Goal: Book appointment/travel/reservation

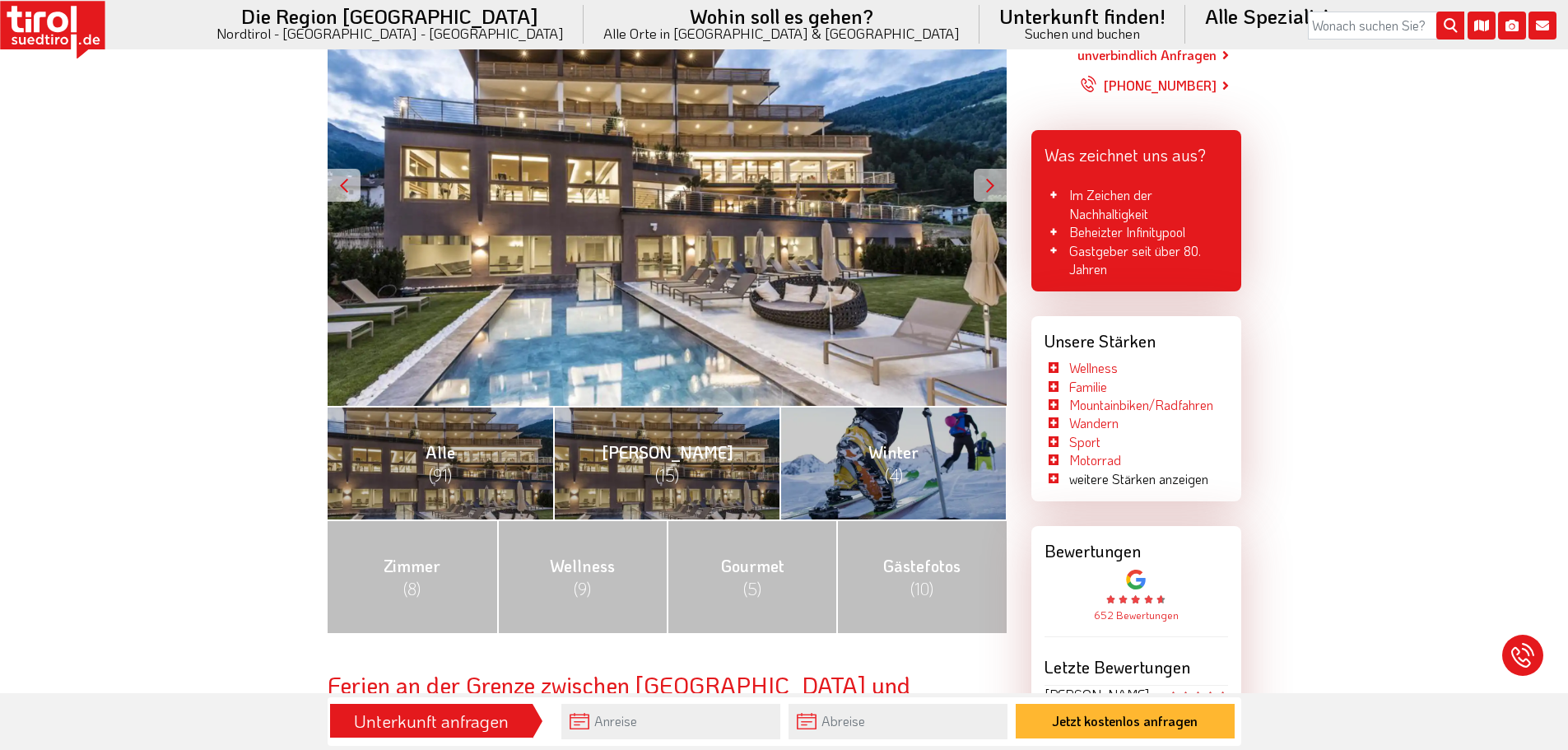
scroll to position [417, 0]
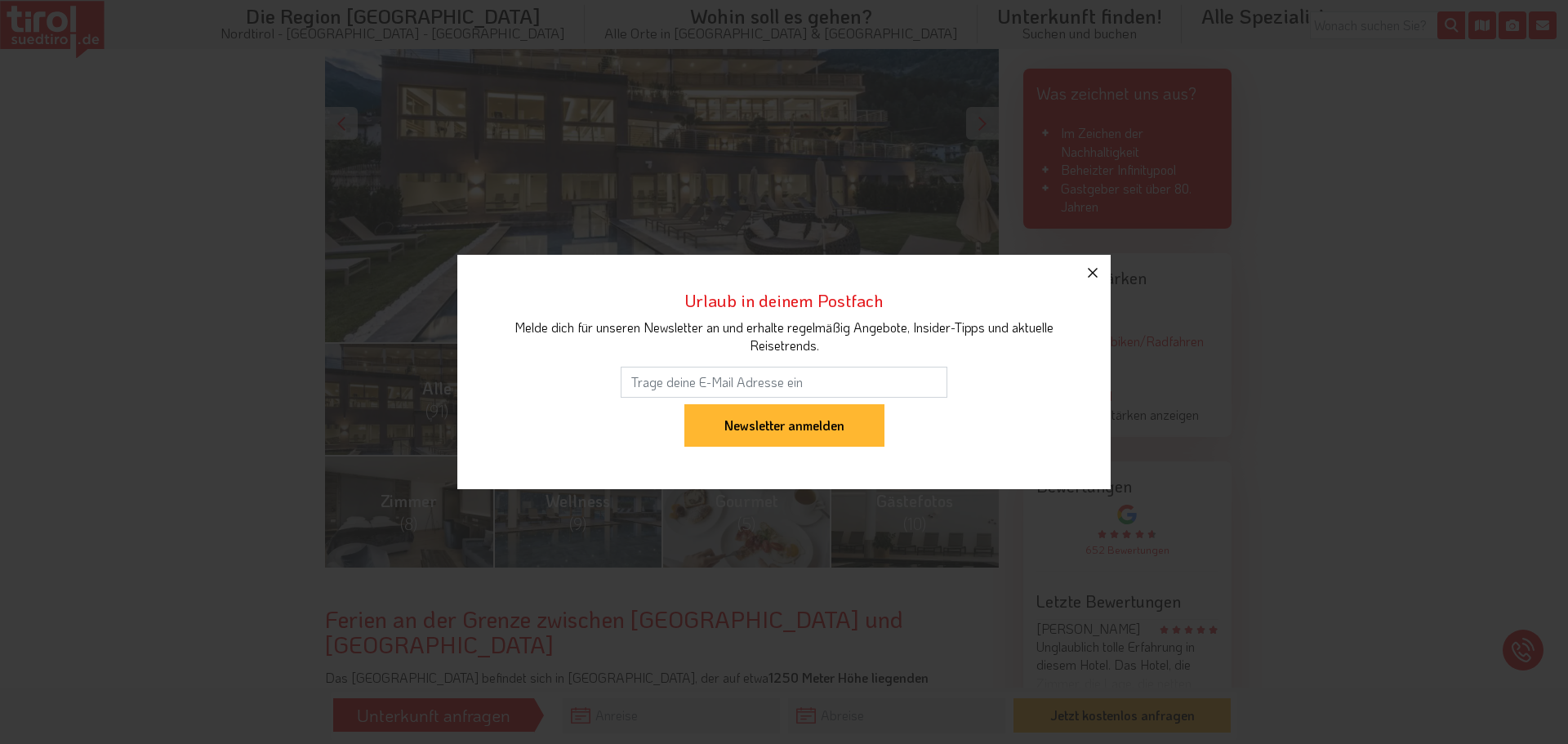
click at [1093, 272] on icon "button" at bounding box center [1093, 272] width 20 height 20
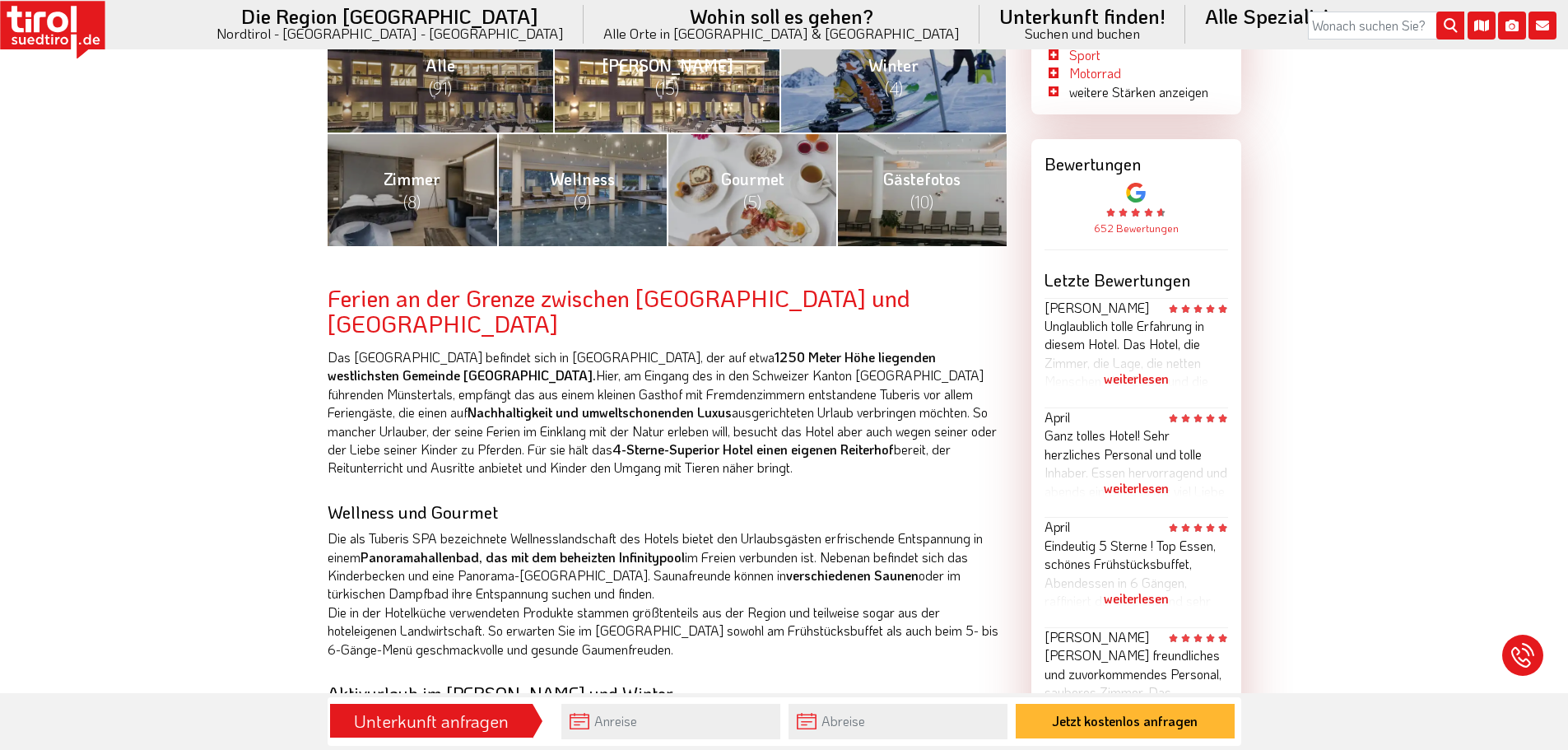
scroll to position [792, 0]
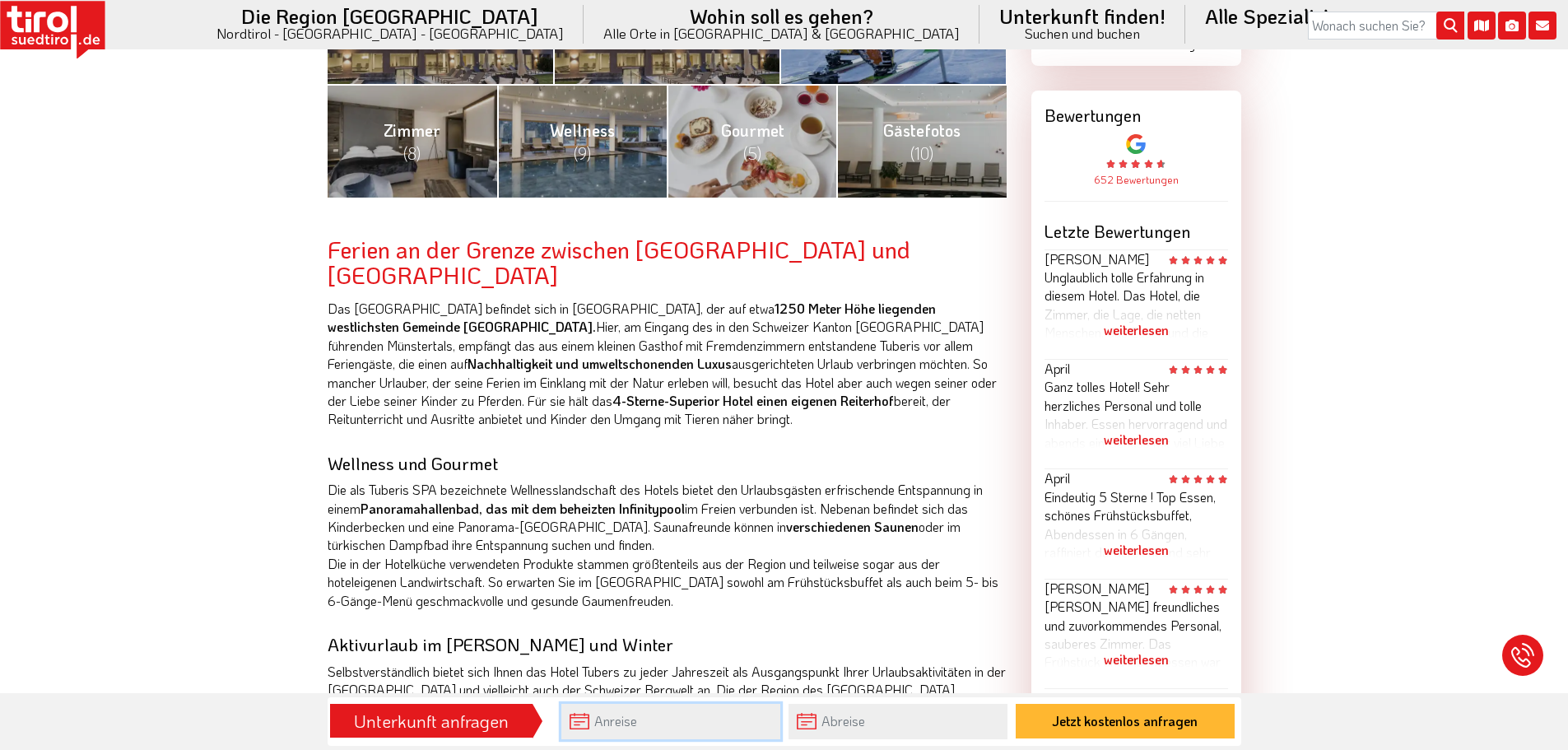
click at [619, 722] on input "text" at bounding box center [670, 721] width 219 height 36
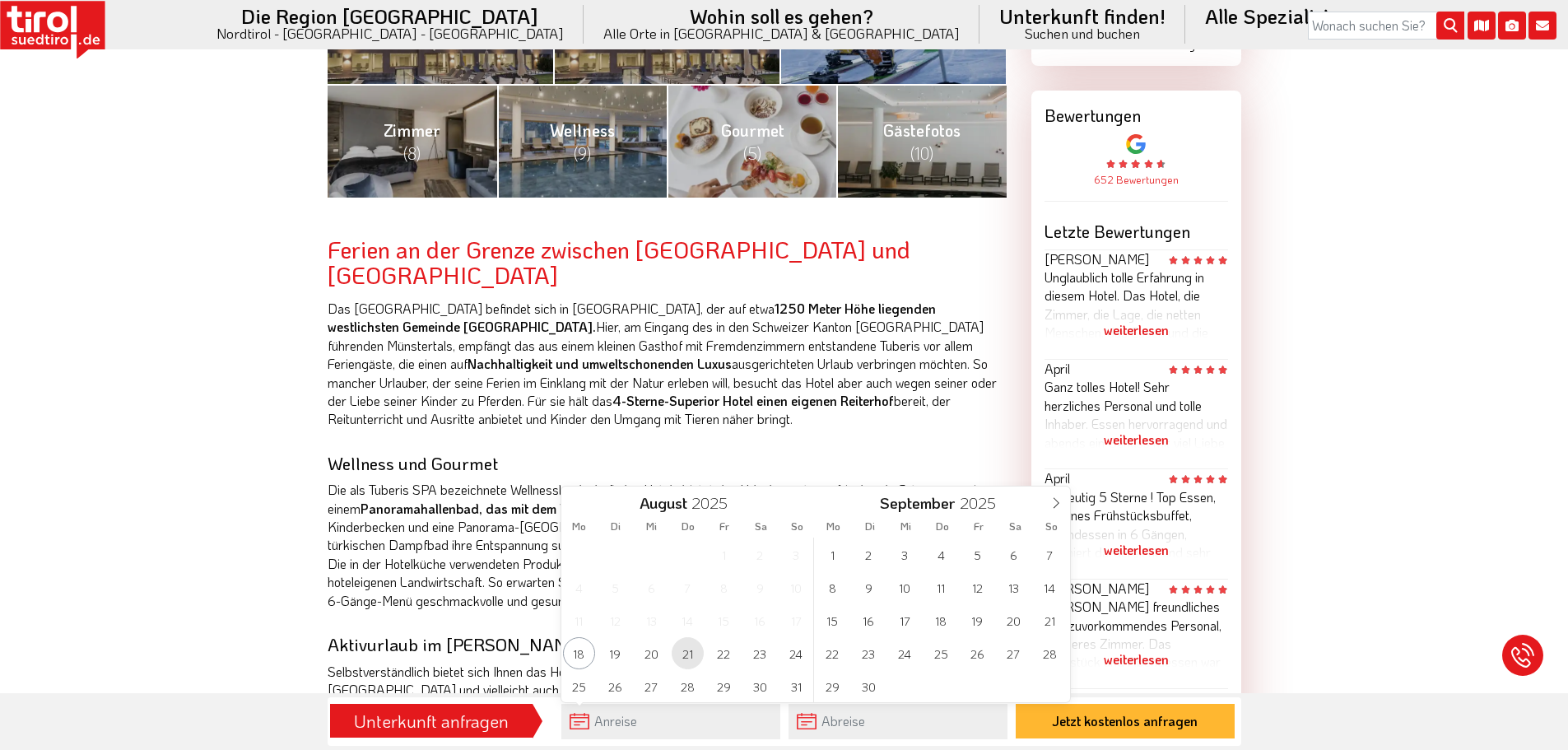
click at [691, 659] on span "21" at bounding box center [687, 652] width 32 height 32
click at [795, 656] on span "24" at bounding box center [796, 652] width 32 height 32
type input "[DATE]"
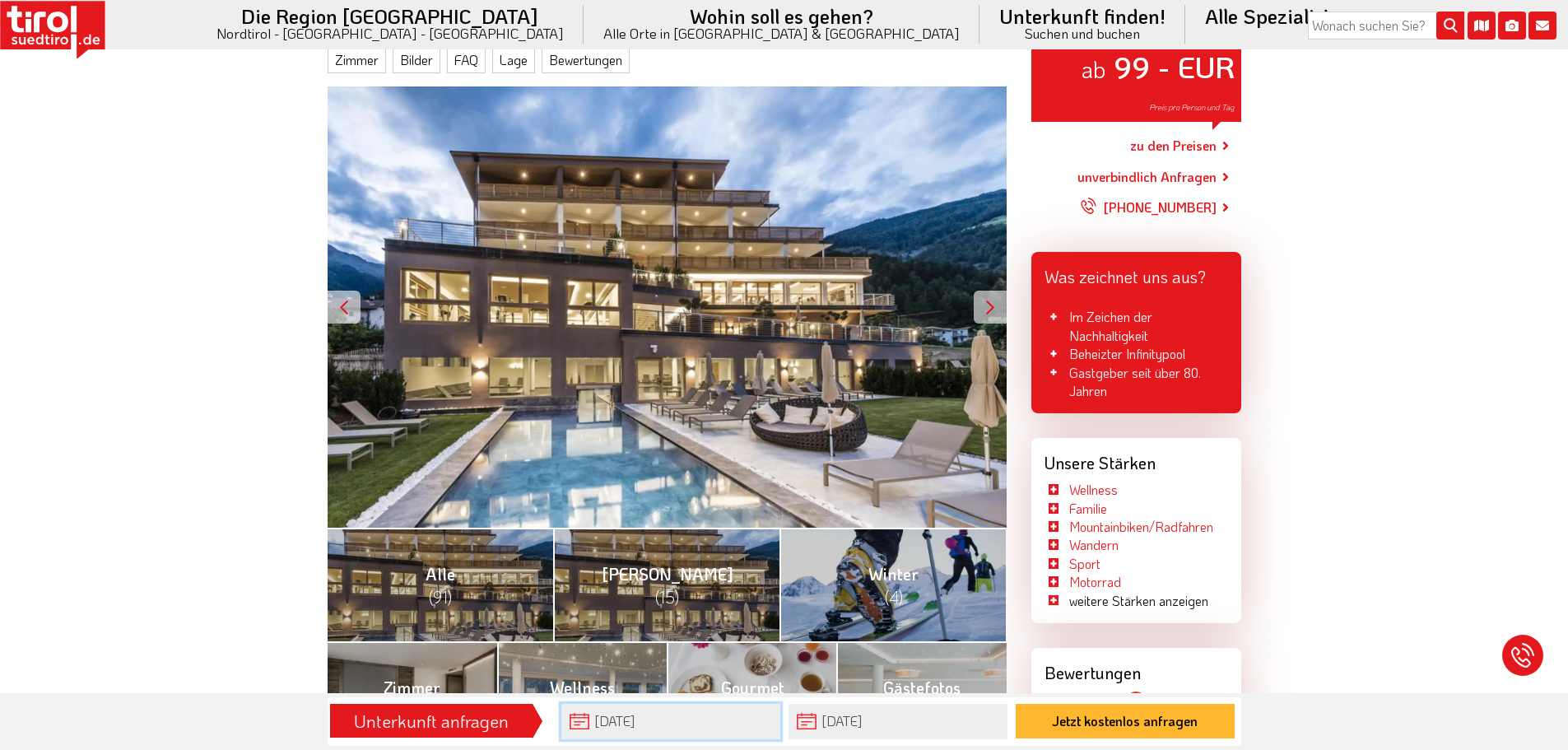
scroll to position [241, 0]
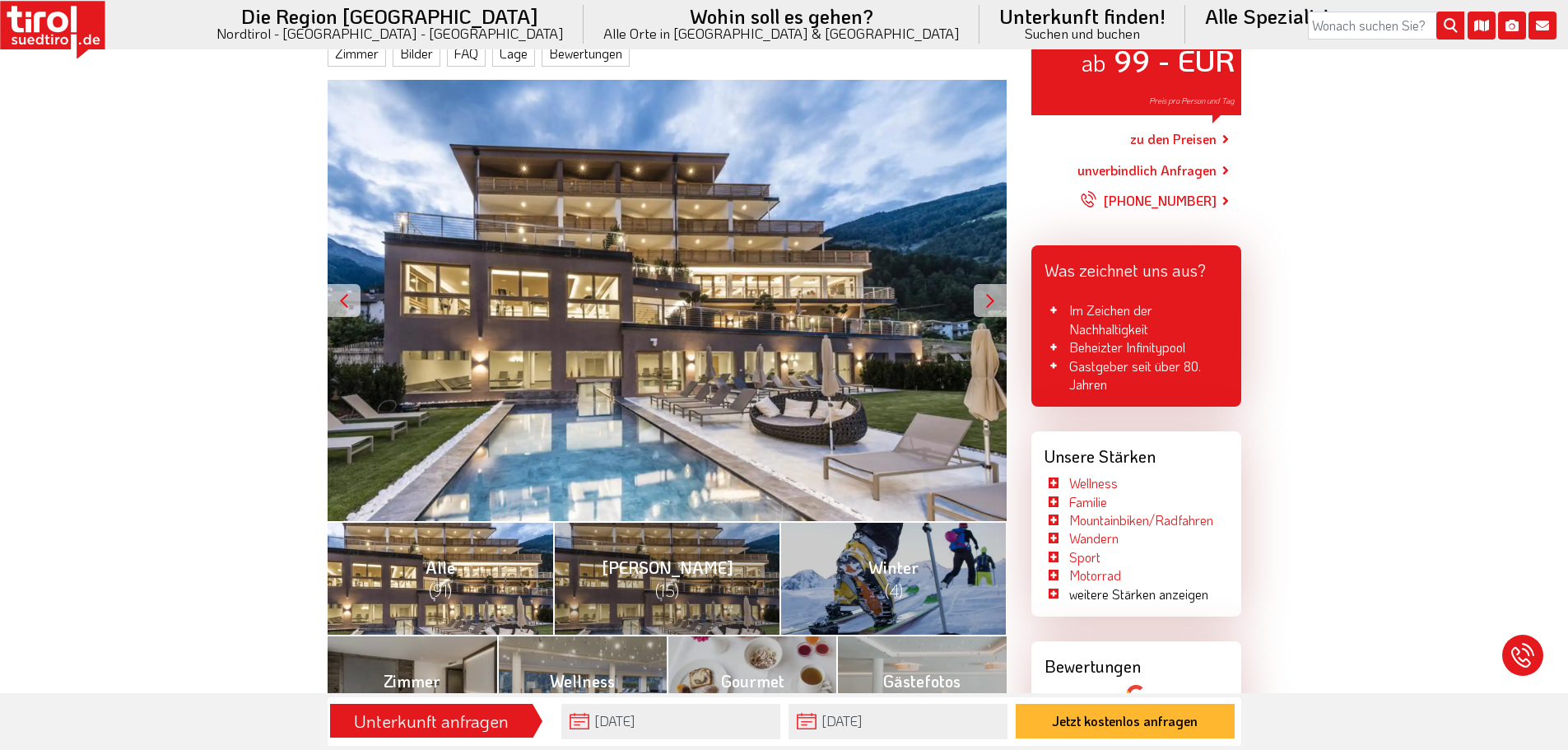
click at [493, 565] on link "Alle (91)" at bounding box center [441, 578] width 226 height 113
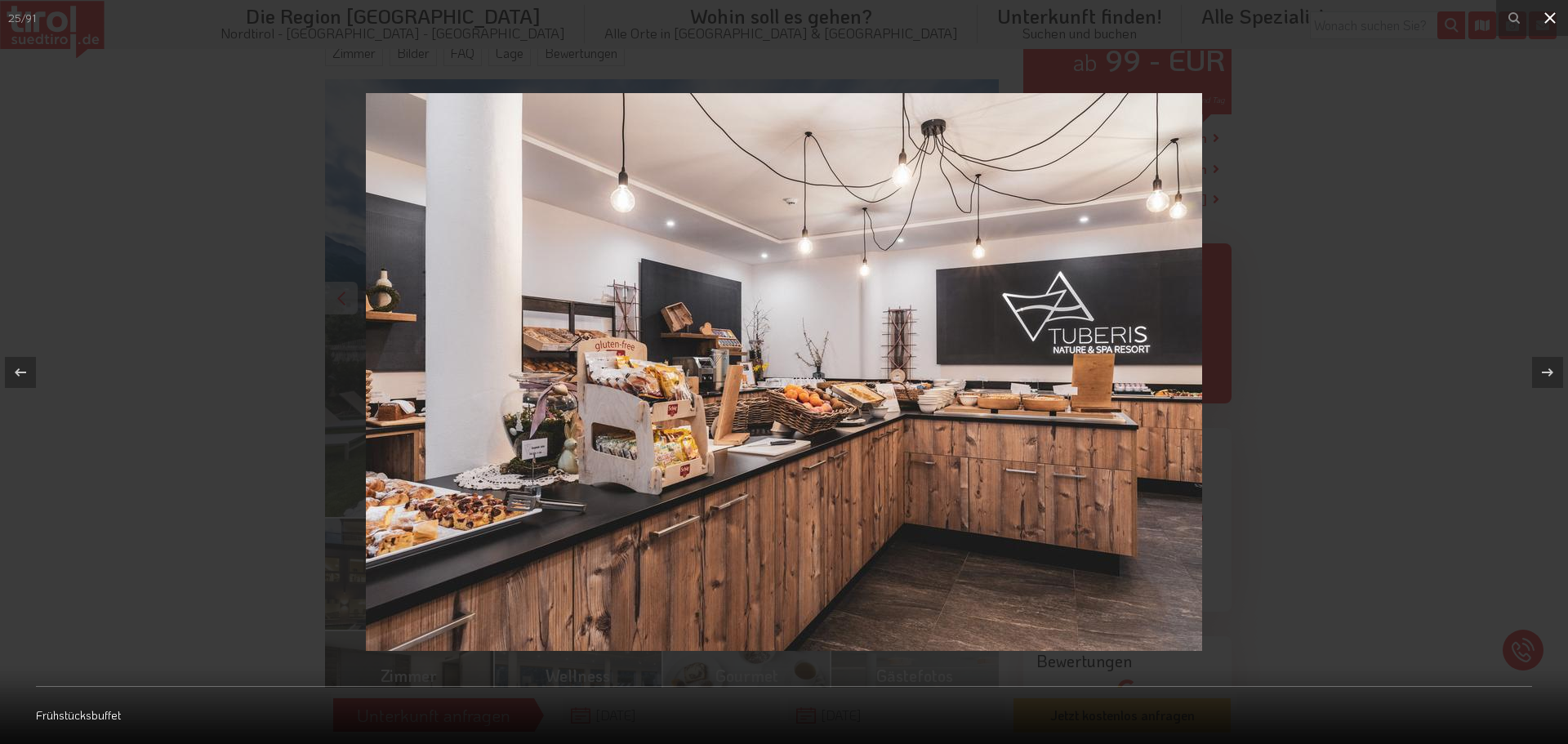
click at [1550, 12] on icon at bounding box center [1550, 17] width 20 height 20
